Goal: Navigation & Orientation: Find specific page/section

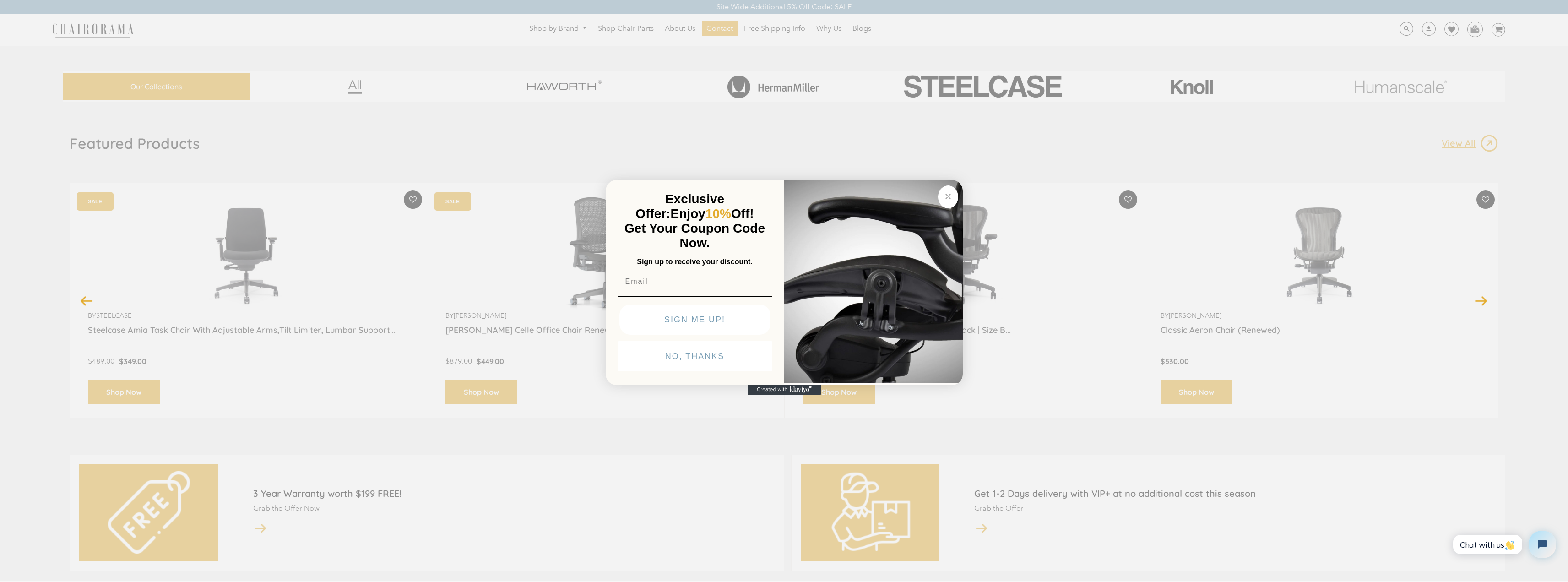
click at [945, 198] on circle "Close dialog" at bounding box center [947, 196] width 10 height 10
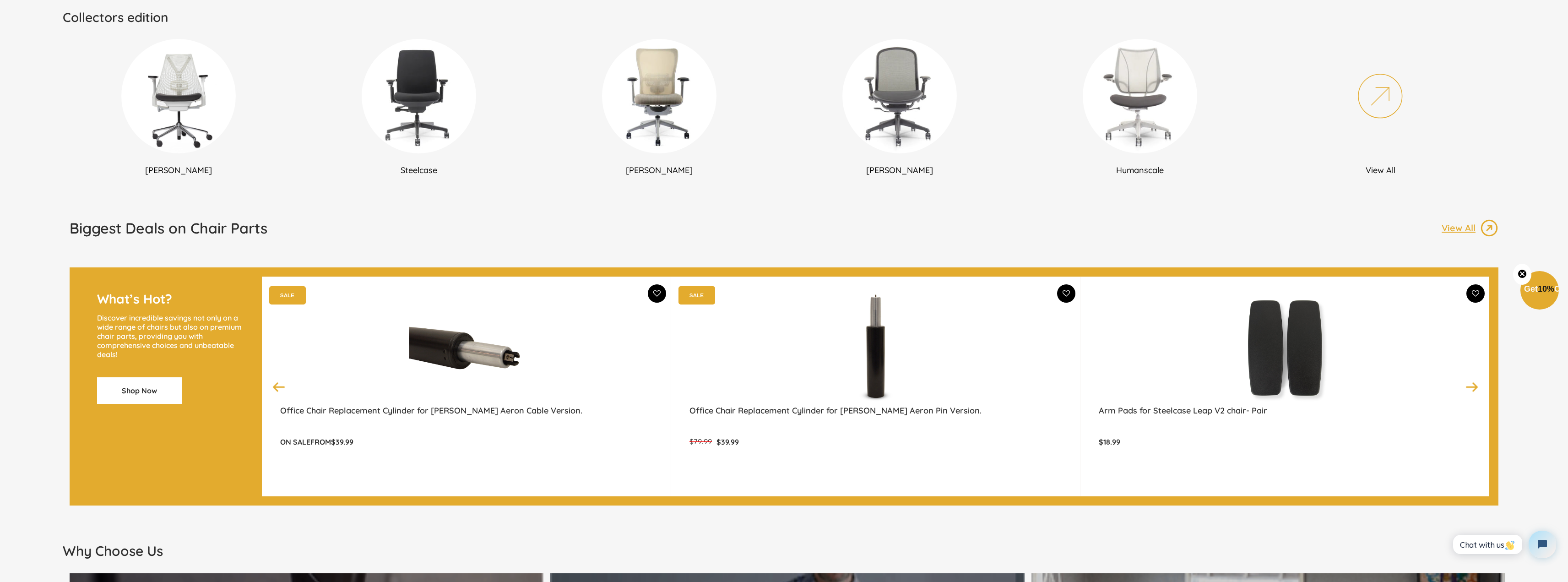
scroll to position [681, 0]
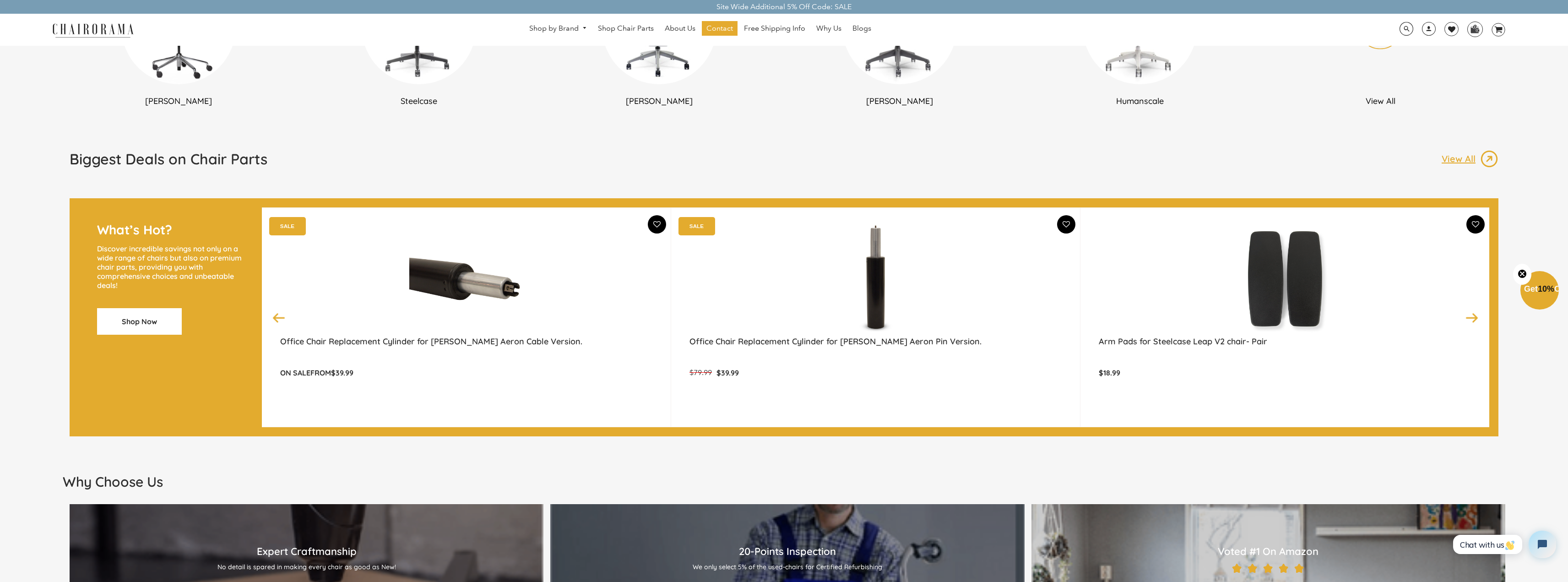
scroll to position [677, 0]
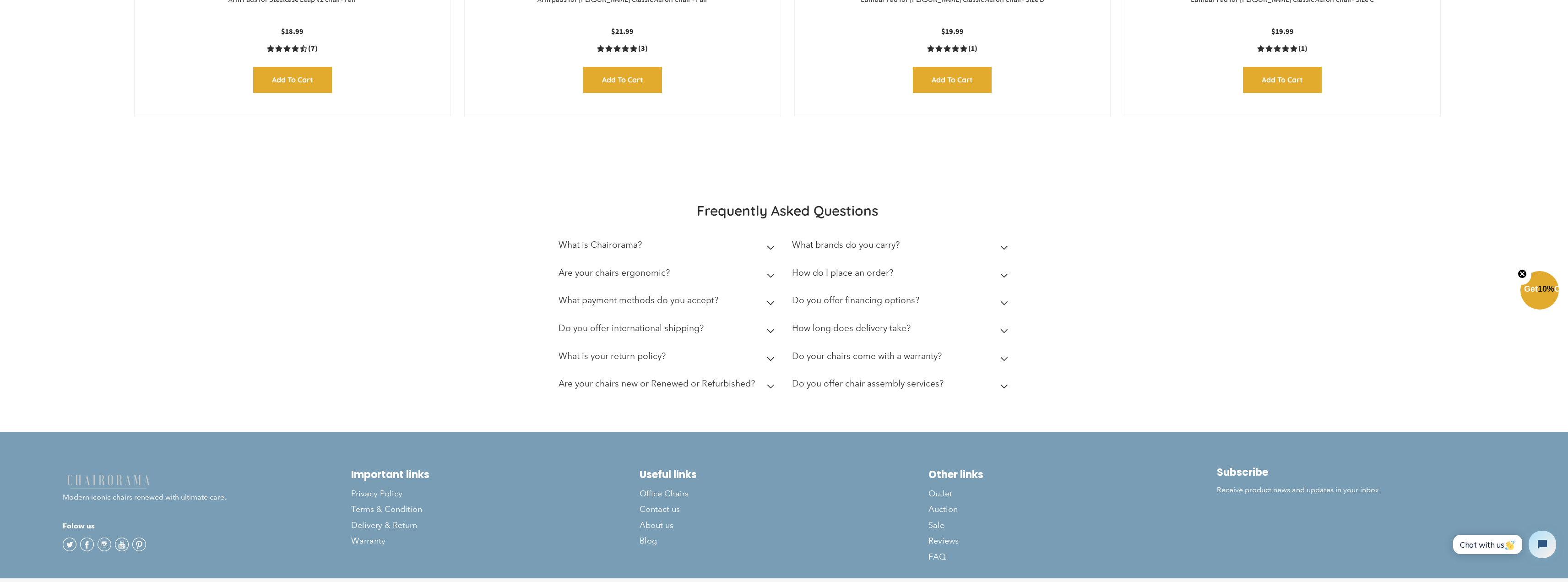
scroll to position [1358, 0]
